Goal: Information Seeking & Learning: Learn about a topic

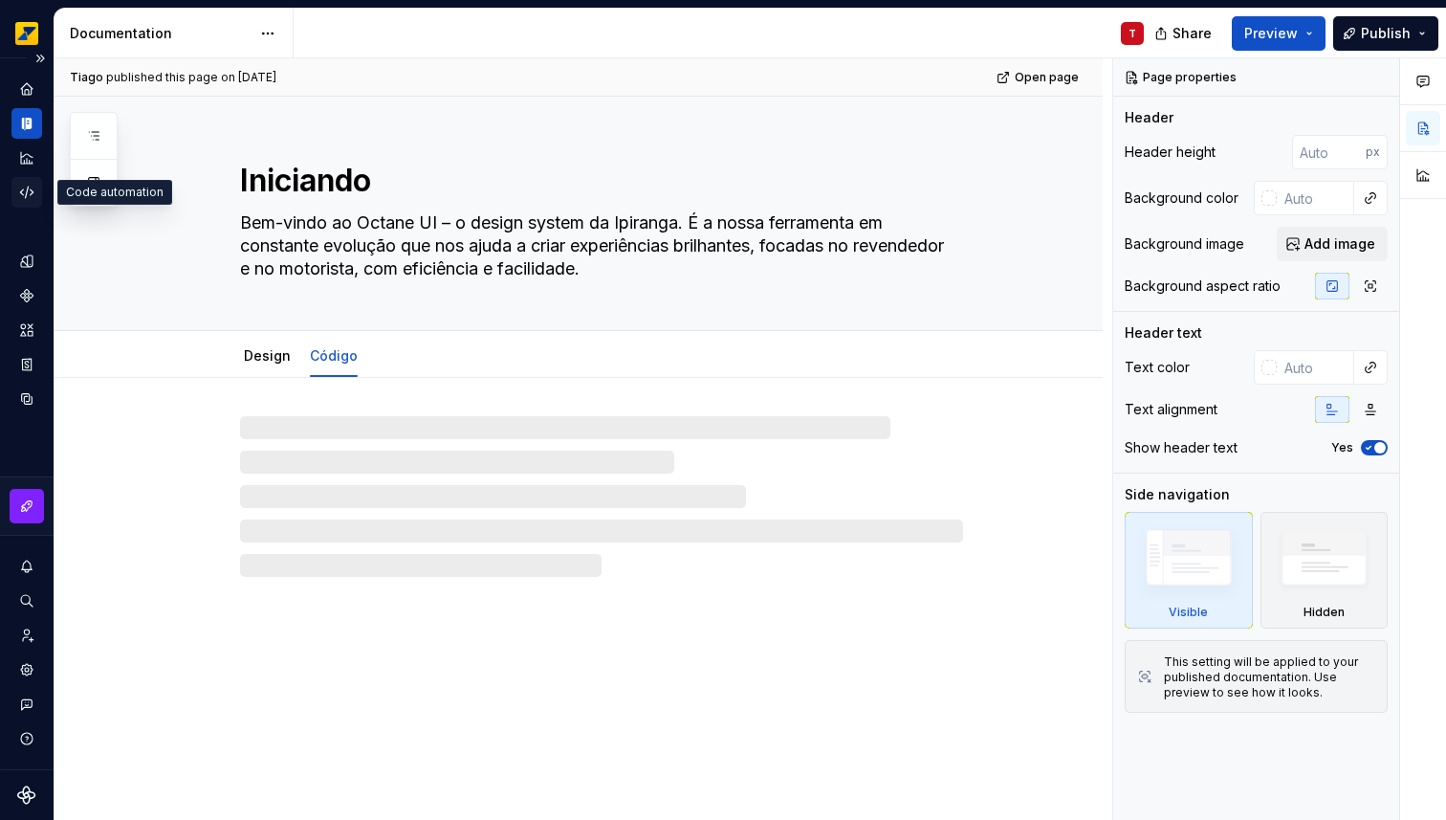
click at [28, 202] on div "Code automation" at bounding box center [26, 192] width 31 height 31
type textarea "*"
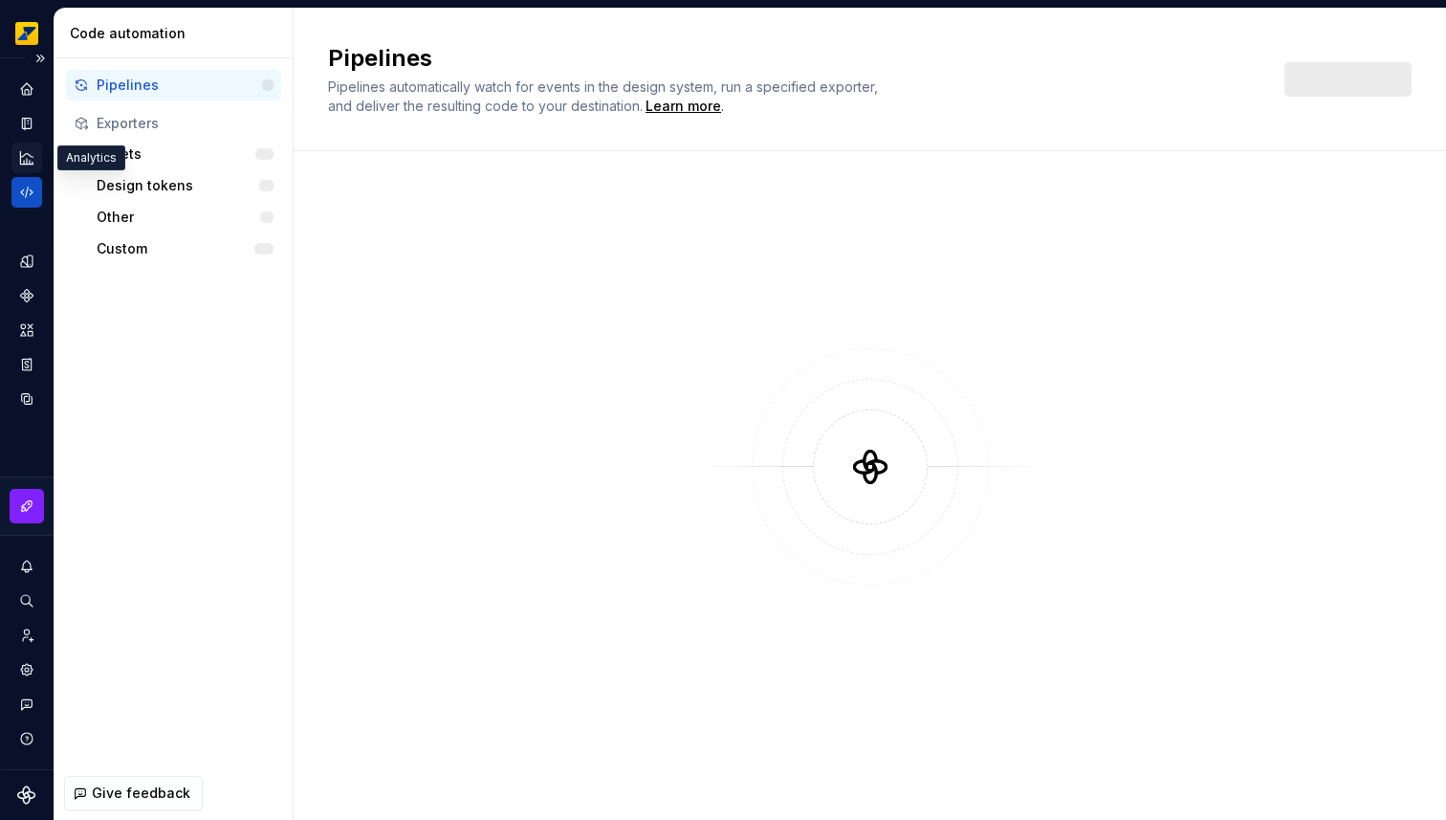
click at [26, 159] on icon "Analytics" at bounding box center [26, 157] width 17 height 17
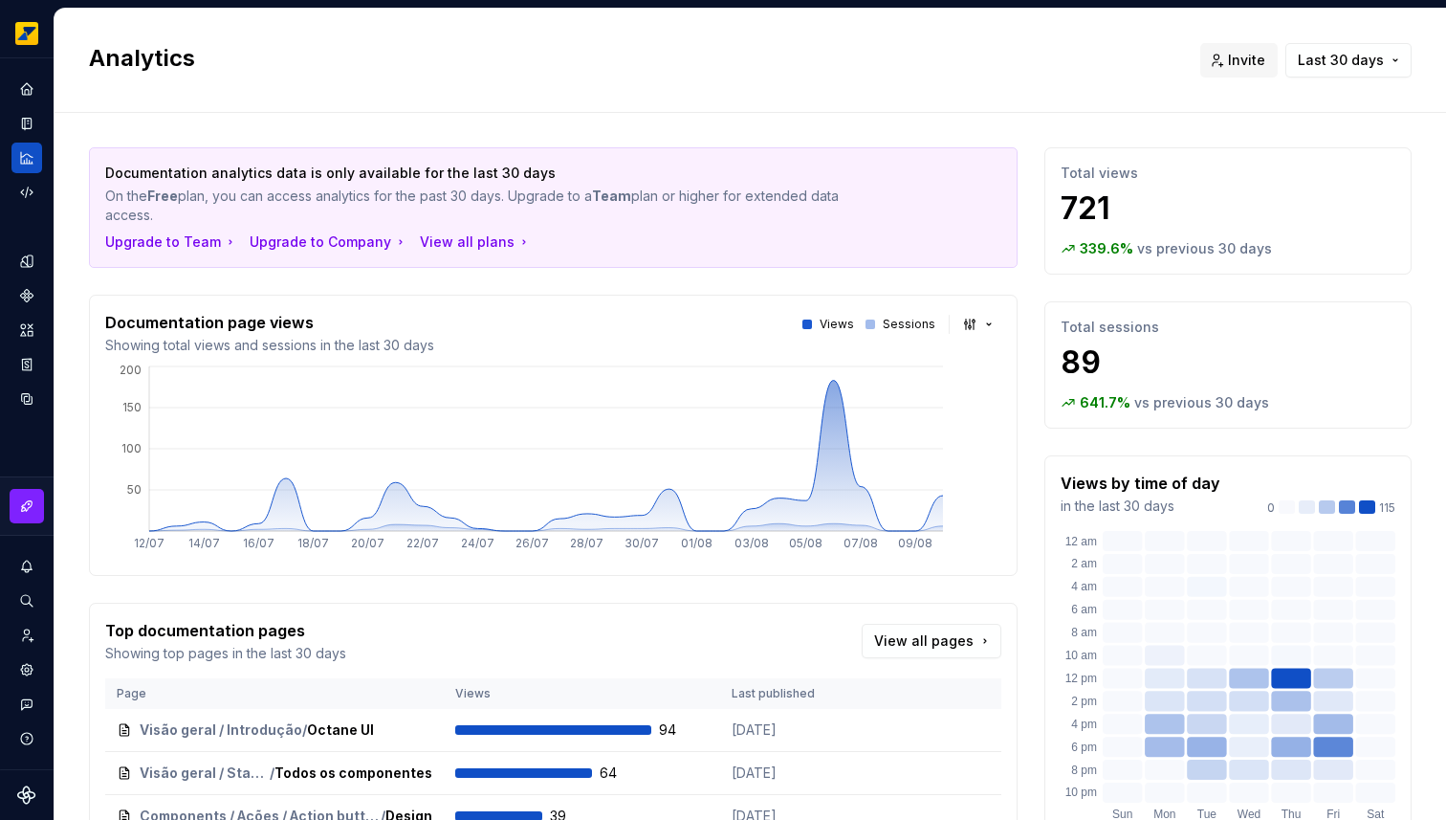
click at [958, 336] on button "button" at bounding box center [980, 324] width 44 height 27
click at [979, 478] on html "Octane T Design system data Analytics Invite Last 30 days Documentation analyti…" at bounding box center [723, 410] width 1446 height 820
click at [963, 332] on button "button" at bounding box center [980, 324] width 44 height 27
click at [1010, 384] on div "Bar chart" at bounding box center [1009, 392] width 60 height 19
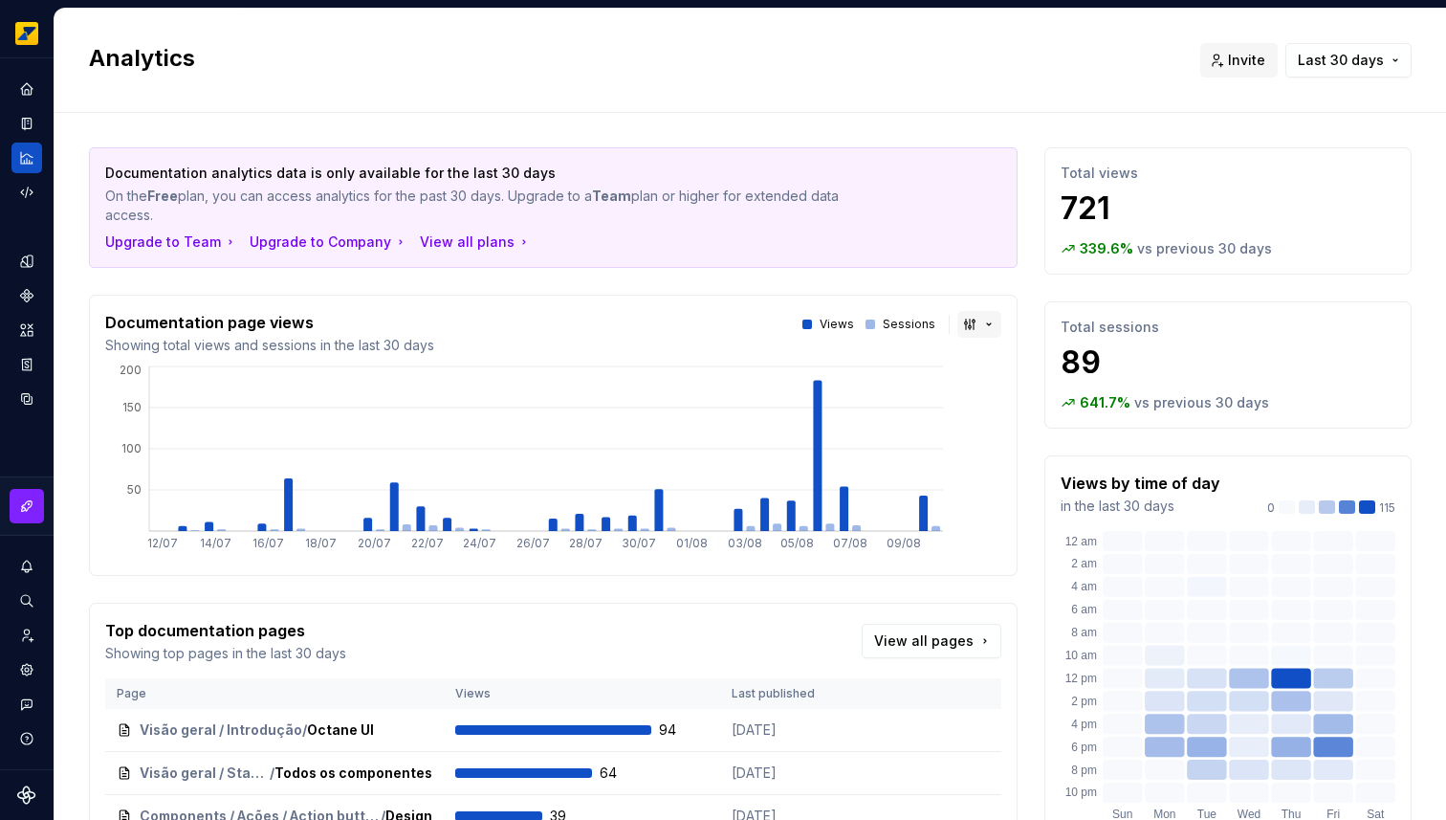
click at [977, 329] on button "button" at bounding box center [980, 324] width 44 height 27
click at [991, 411] on span "Line chart" at bounding box center [1029, 423] width 163 height 31
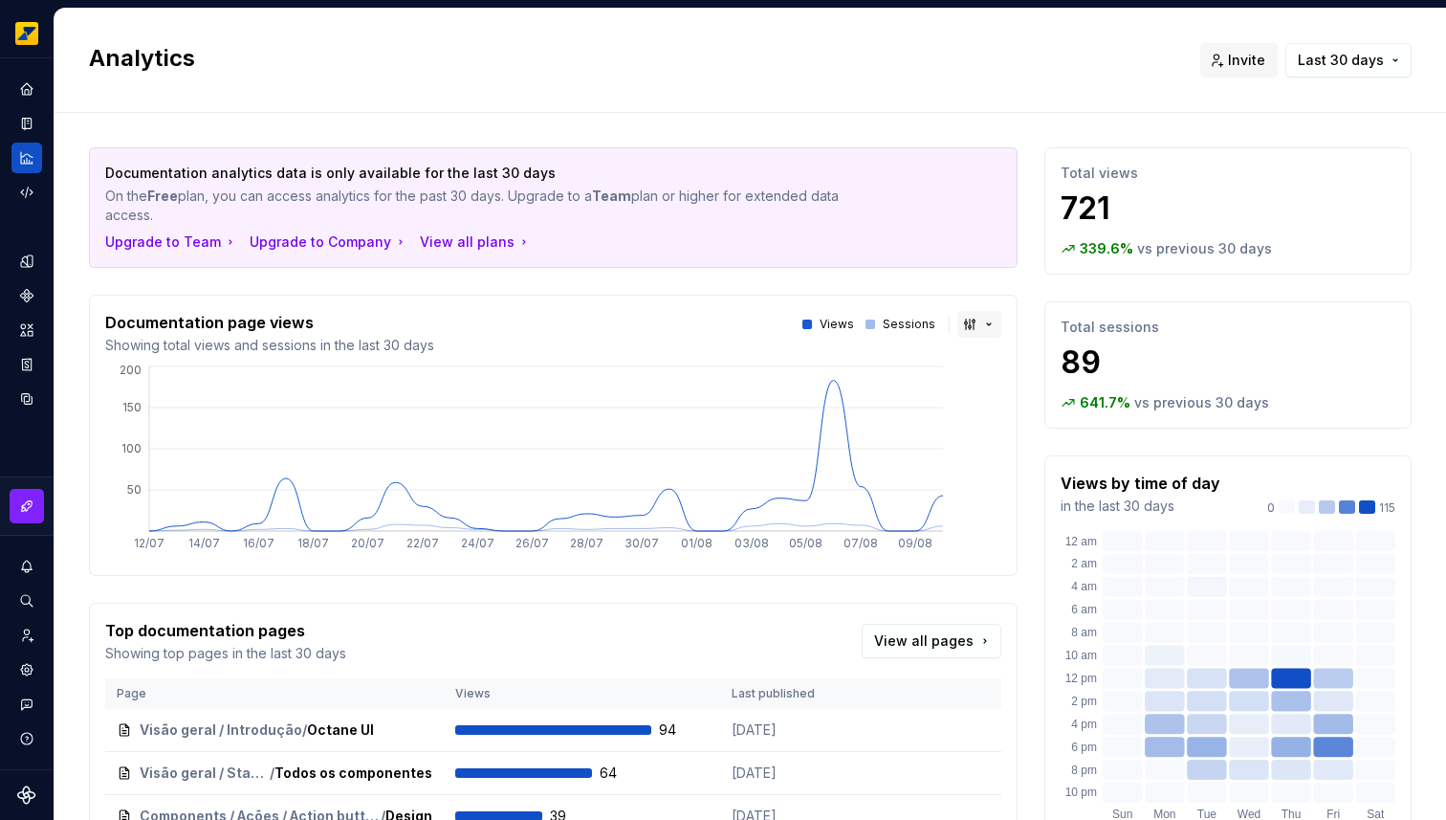
click at [970, 329] on button "button" at bounding box center [980, 324] width 44 height 27
click at [979, 351] on span "Area chart" at bounding box center [1029, 361] width 163 height 31
